Goal: Task Accomplishment & Management: Complete application form

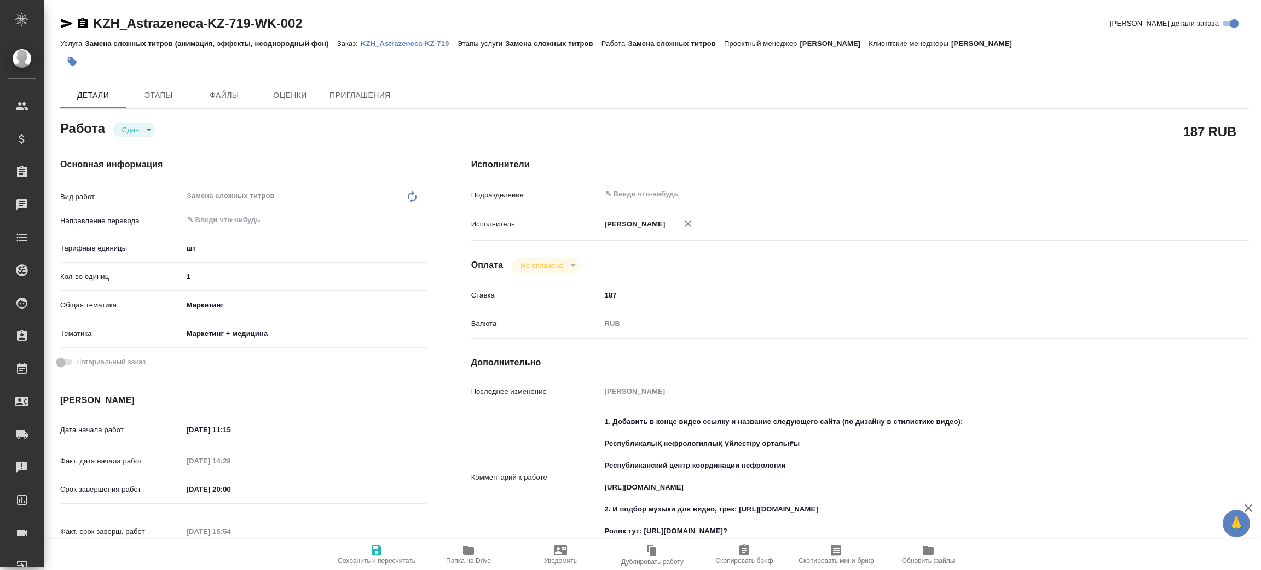
type textarea "x"
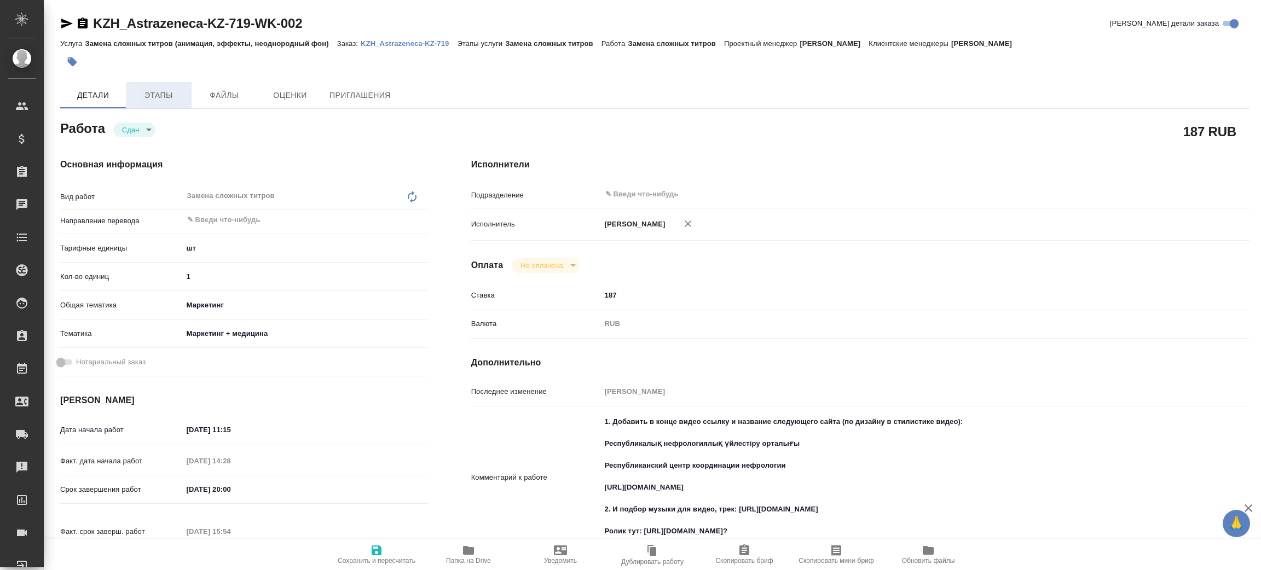
type textarea "x"
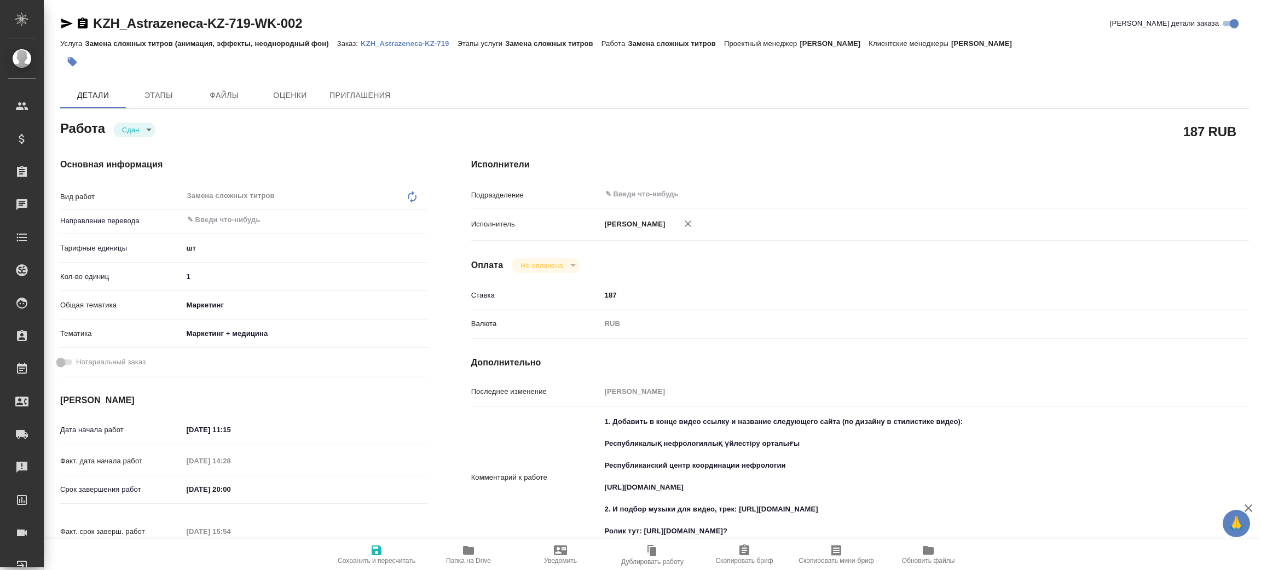
click at [397, 42] on p "KZH_Astrazeneca-KZ-719" at bounding box center [409, 43] width 96 height 8
type textarea "x"
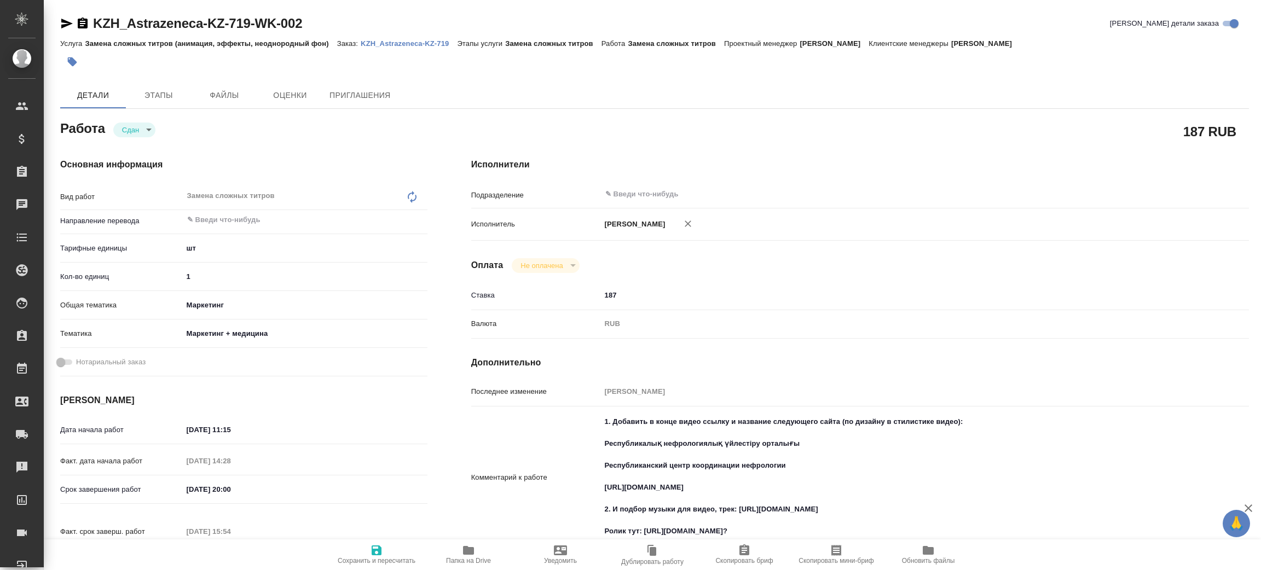
type textarea "x"
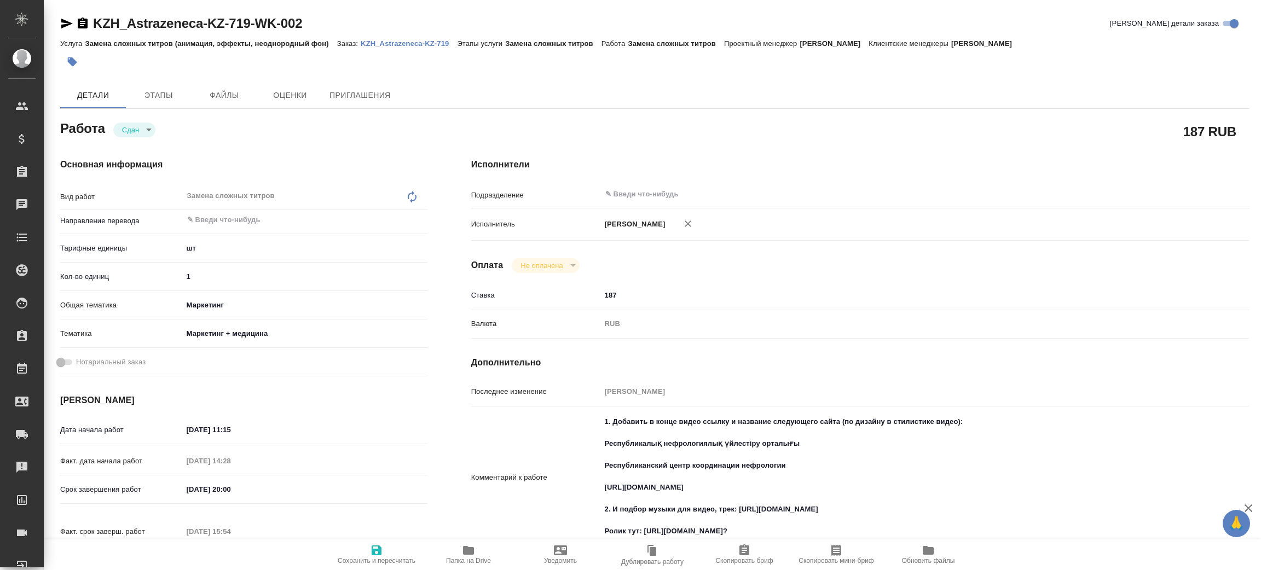
type textarea "x"
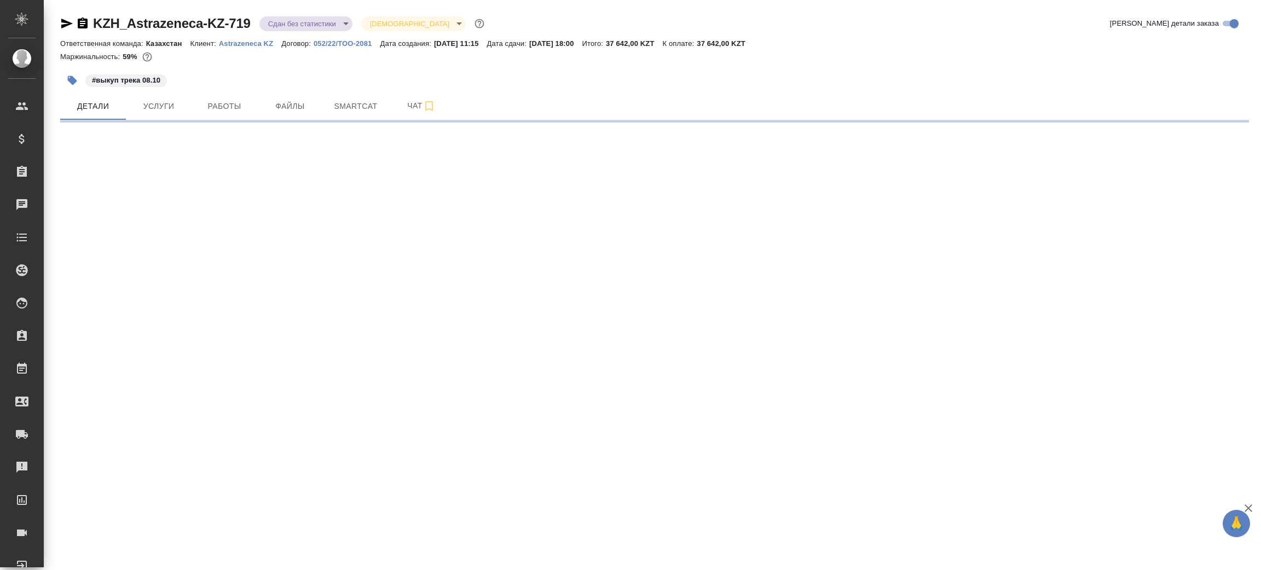
select select "RU"
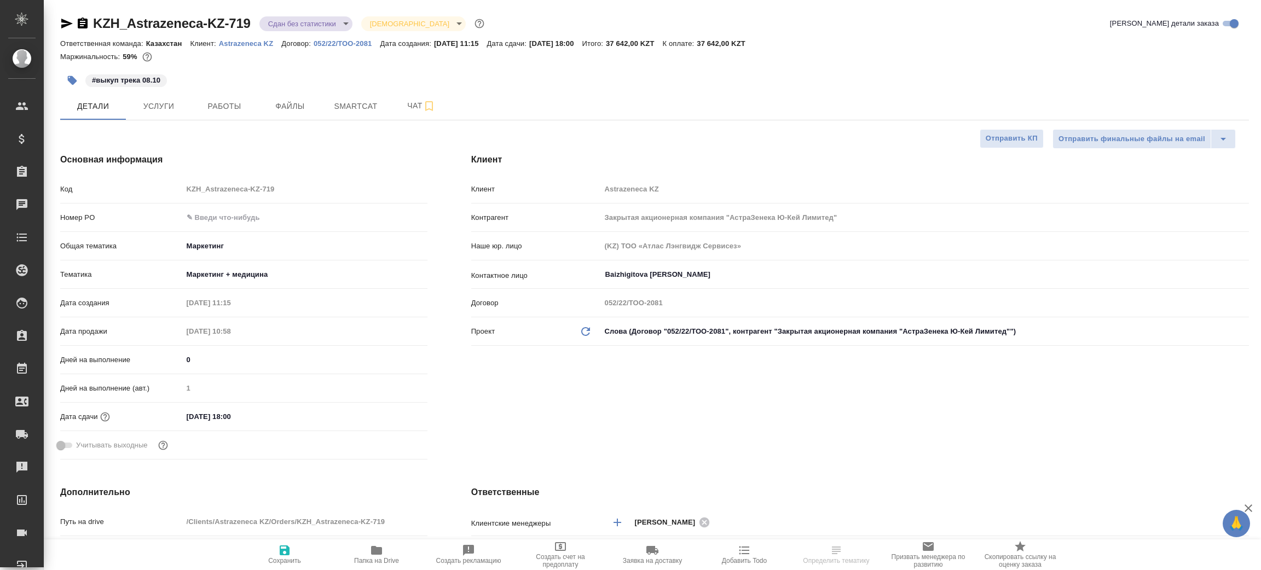
type textarea "x"
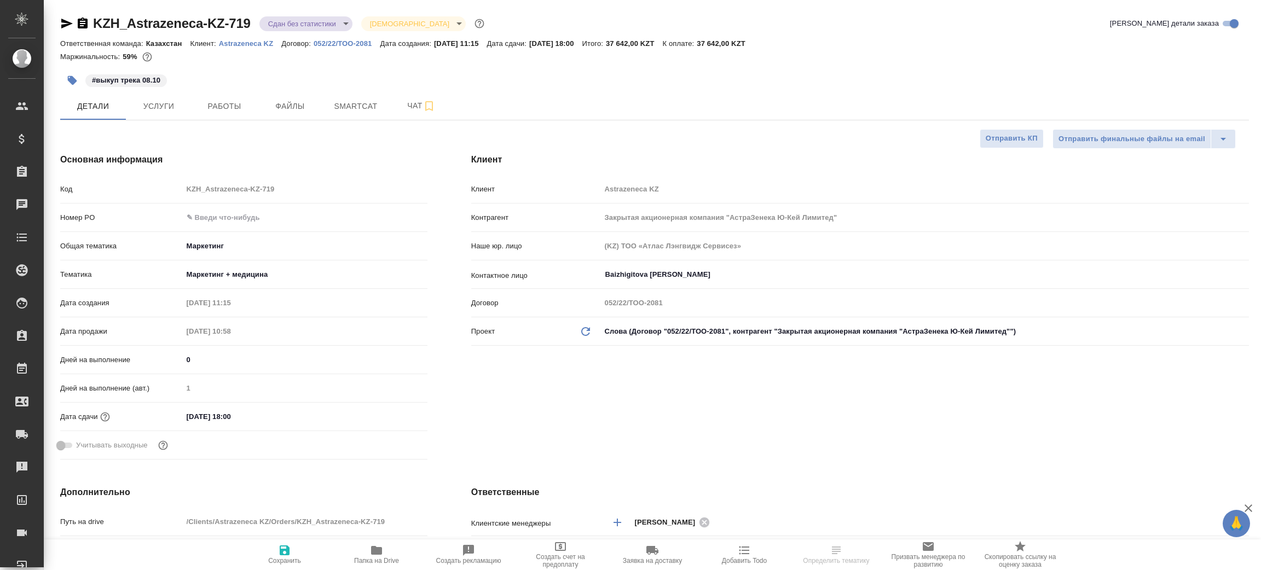
type textarea "x"
type input "[PERSON_NAME]"
type input "Журавлев Денис"
click at [386, 548] on span "Папка на Drive" at bounding box center [376, 554] width 79 height 21
type textarea "x"
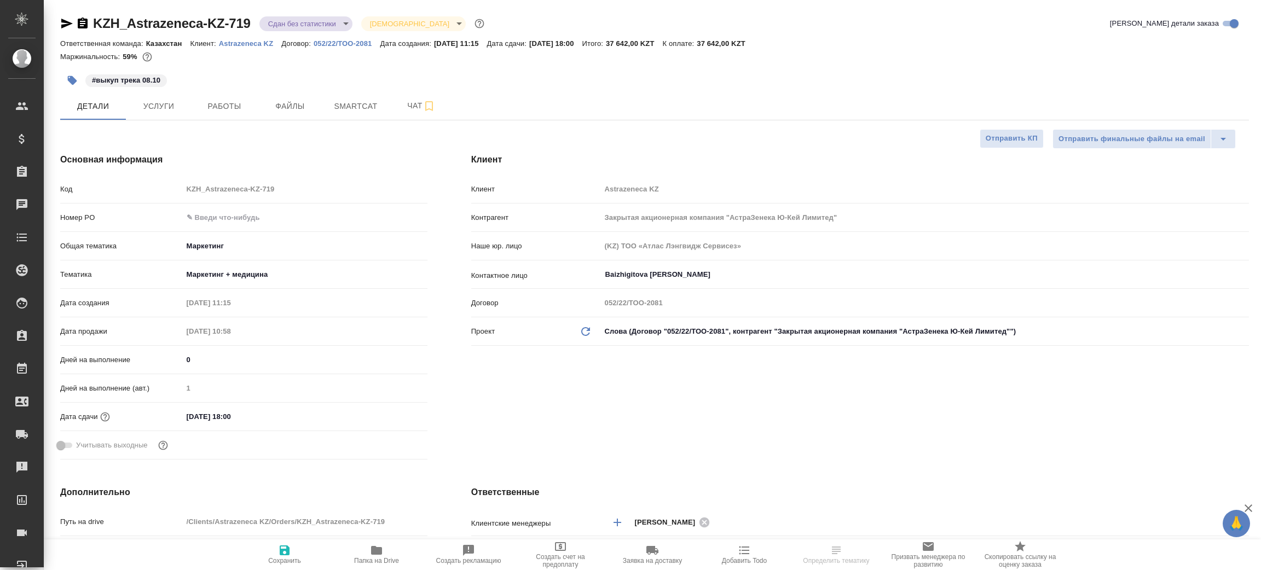
type textarea "x"
select select "RU"
type textarea "x"
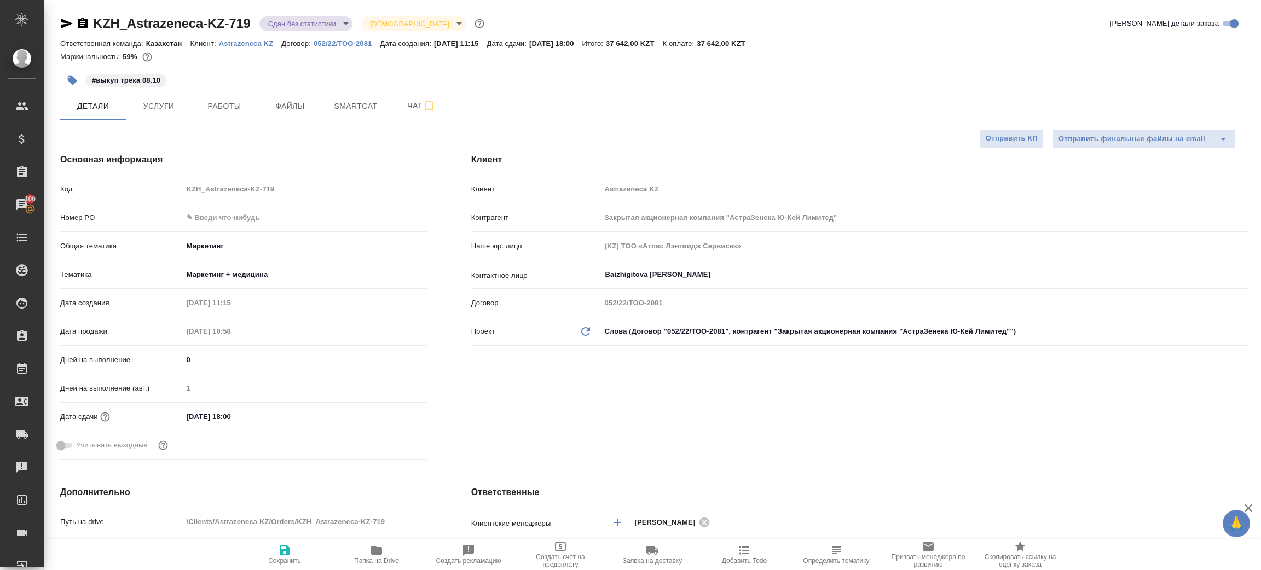
type textarea "x"
